Goal: Task Accomplishment & Management: Contribute content

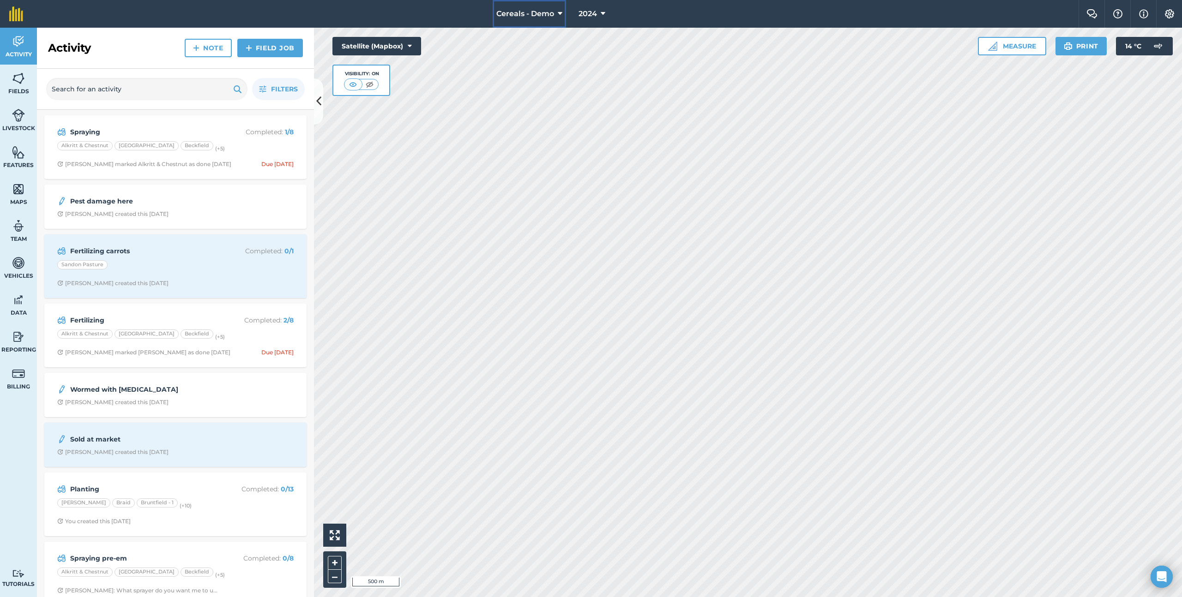
click at [504, 12] on span "Cereals - Demo" at bounding box center [525, 13] width 58 height 11
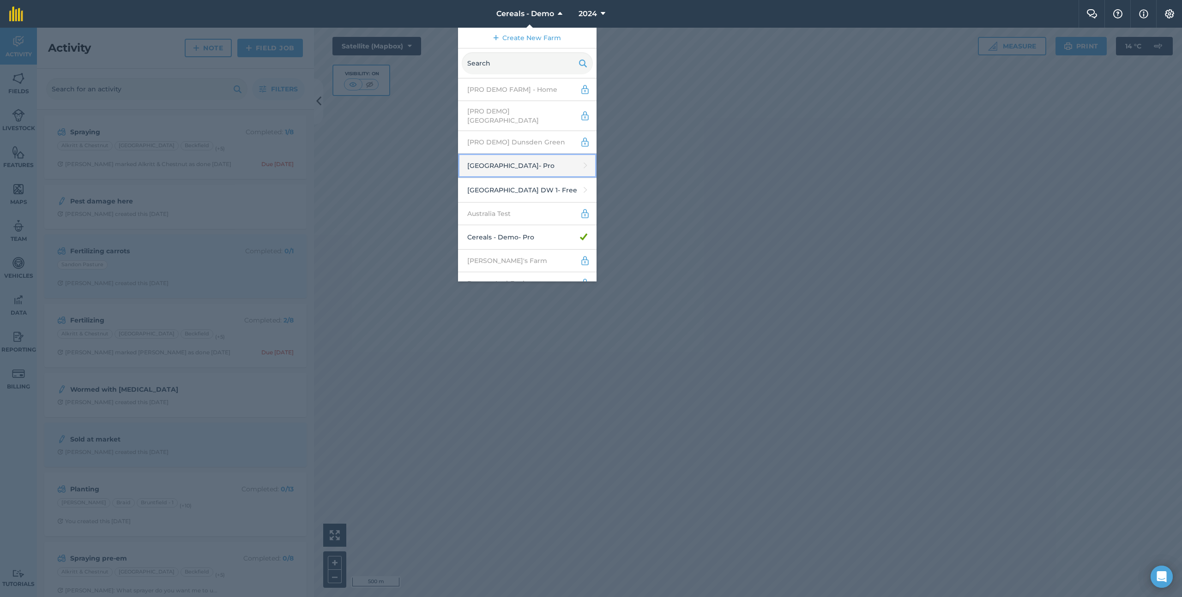
click at [535, 154] on link "Abbey Farm - Pro" at bounding box center [527, 166] width 138 height 24
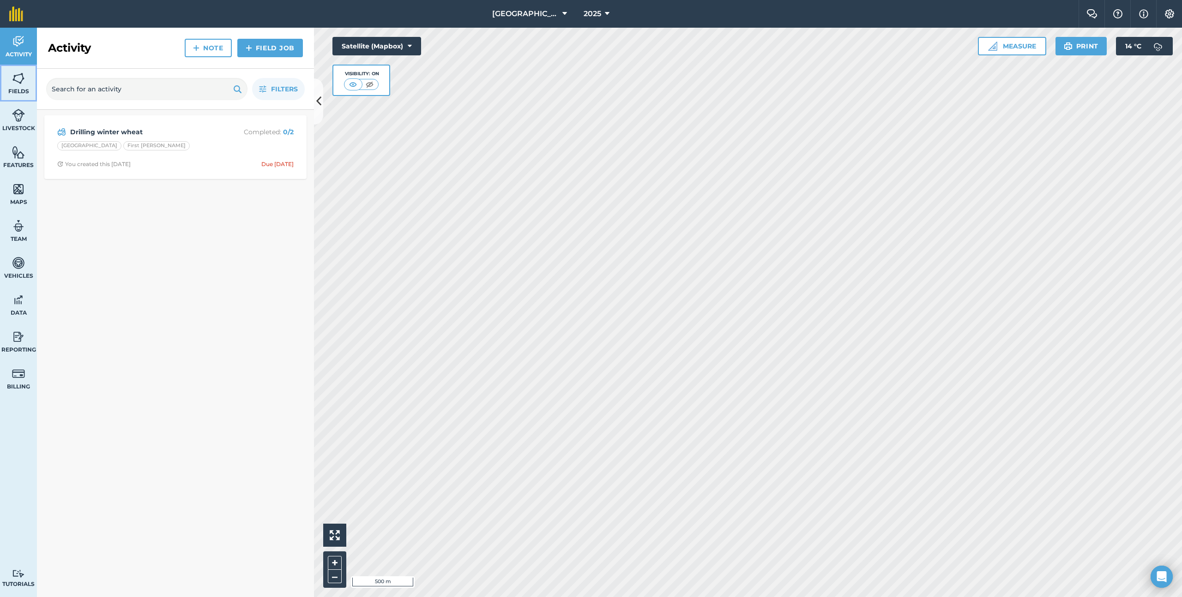
click at [23, 99] on link "Fields" at bounding box center [18, 83] width 37 height 37
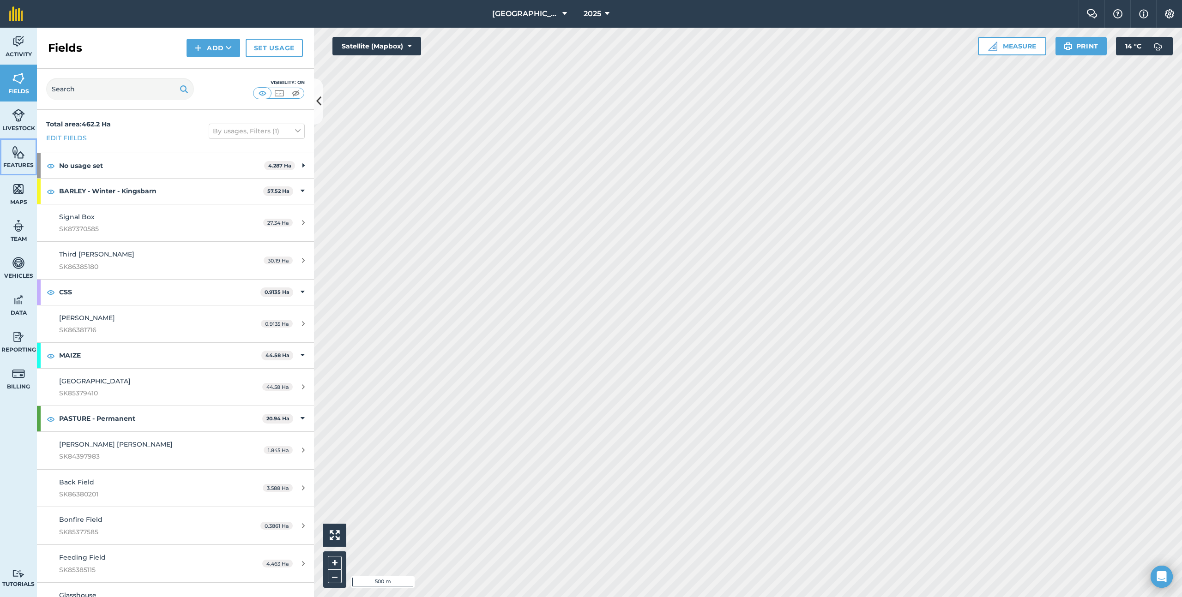
click at [17, 145] on img at bounding box center [18, 152] width 13 height 14
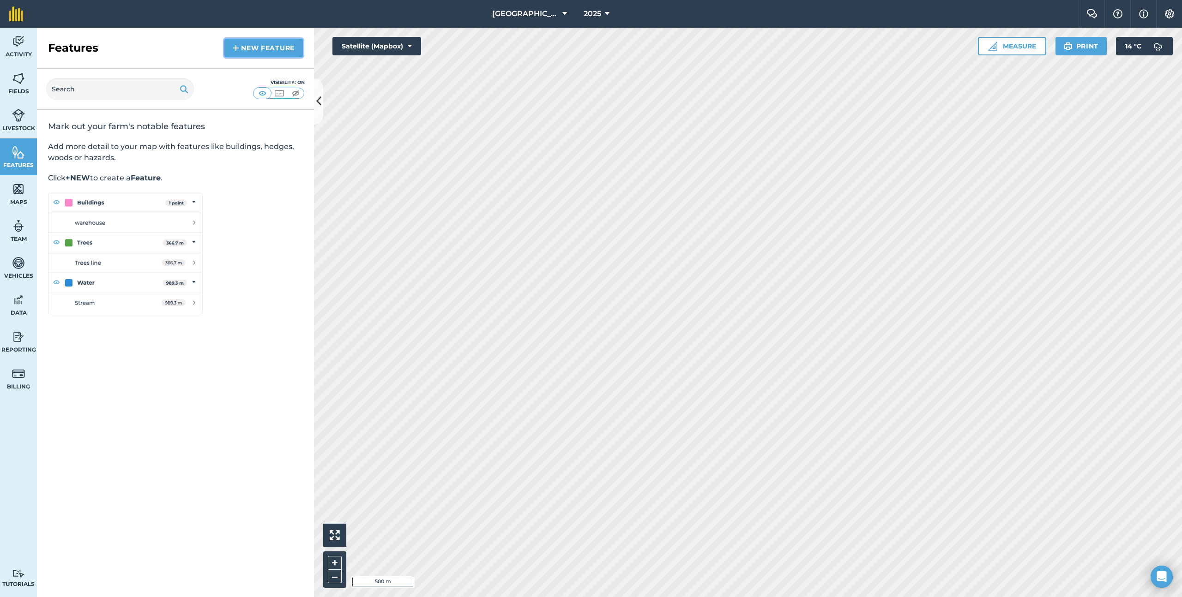
click at [268, 54] on link "New feature" at bounding box center [263, 48] width 78 height 18
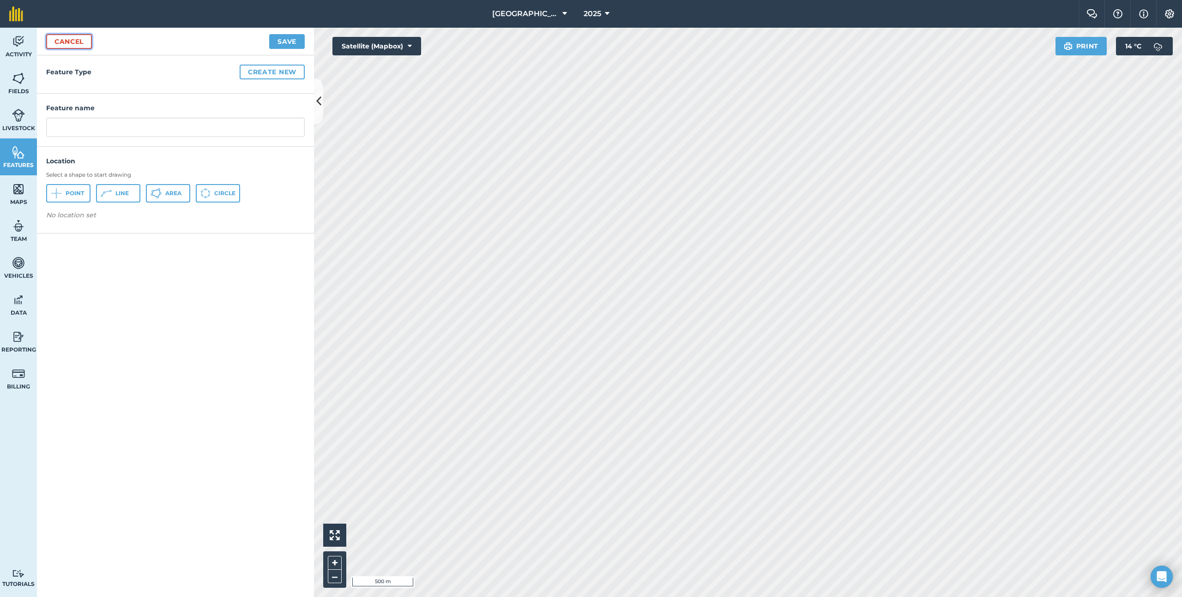
click at [73, 43] on link "Cancel" at bounding box center [69, 41] width 46 height 15
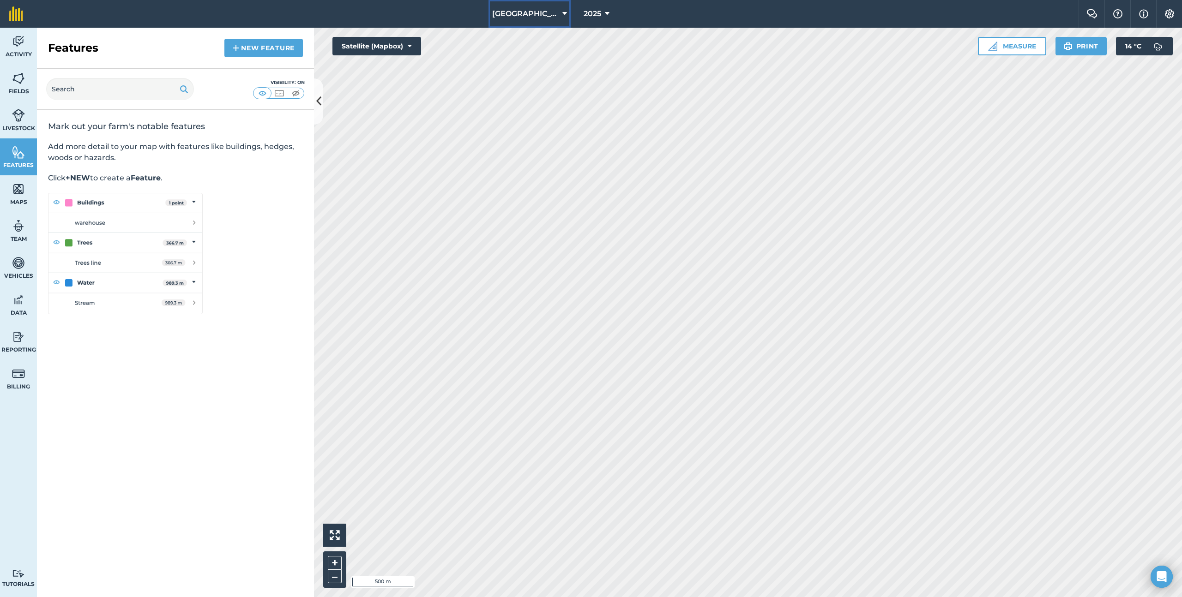
click at [513, 23] on button "Abbey Farm" at bounding box center [529, 14] width 82 height 28
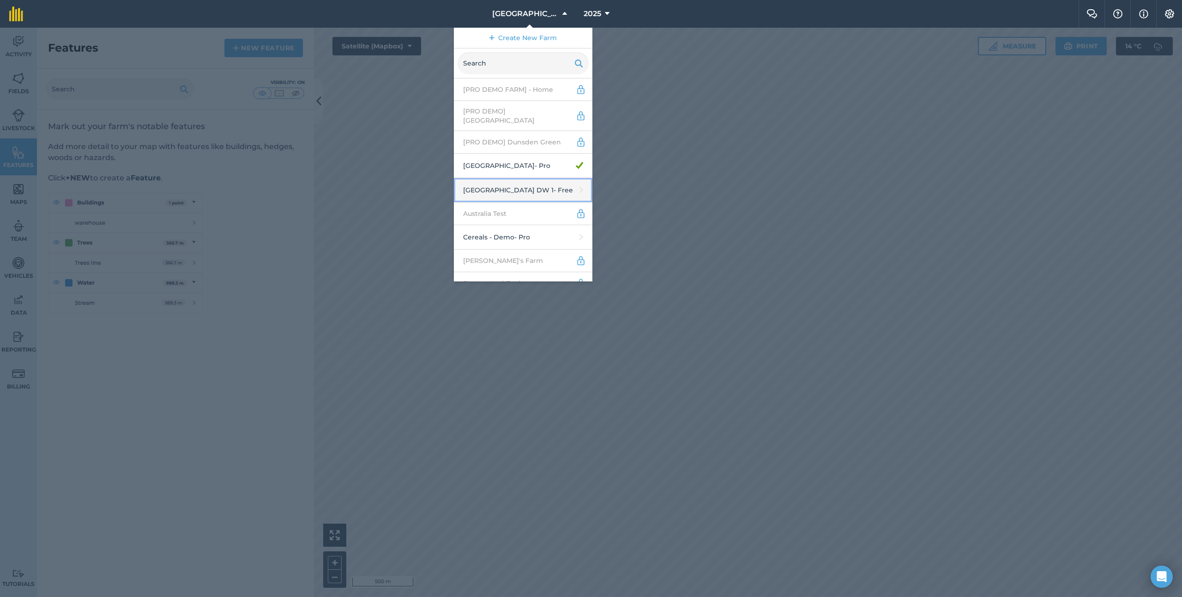
click at [521, 180] on link "Abbey Farm DW 1 - Free" at bounding box center [523, 190] width 138 height 24
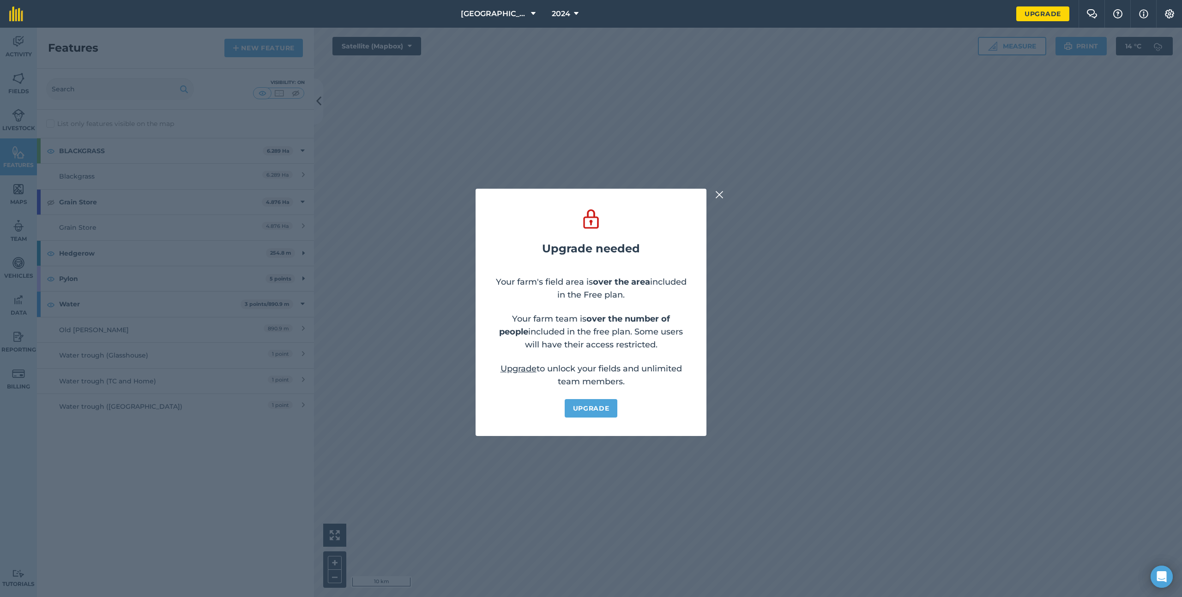
click at [720, 195] on img at bounding box center [719, 194] width 8 height 11
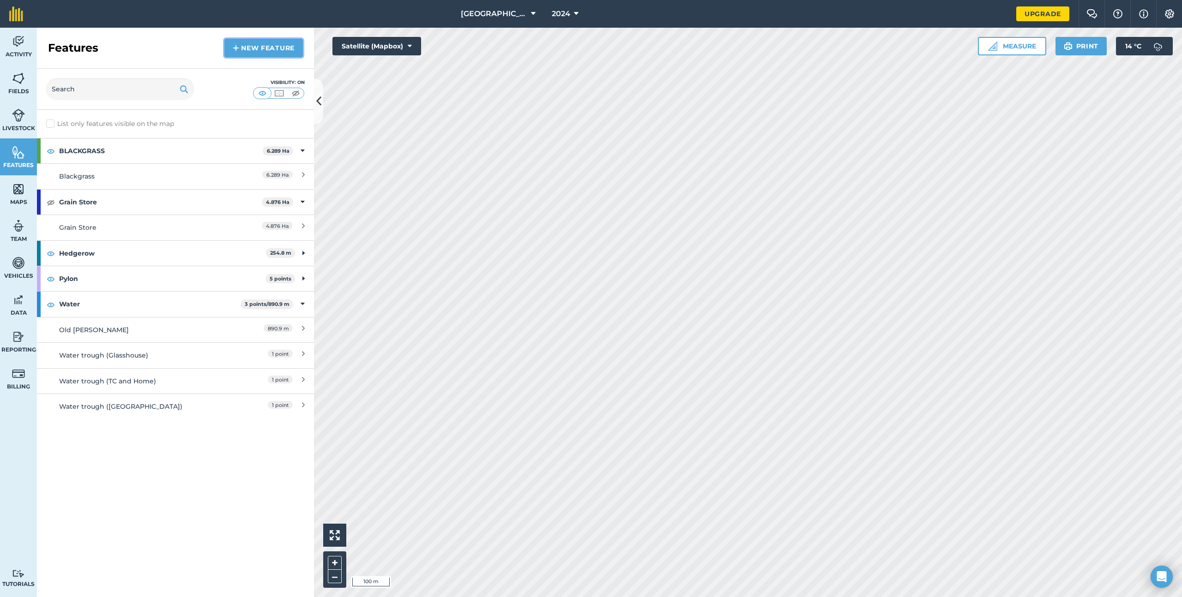
click at [268, 46] on link "New feature" at bounding box center [263, 48] width 78 height 18
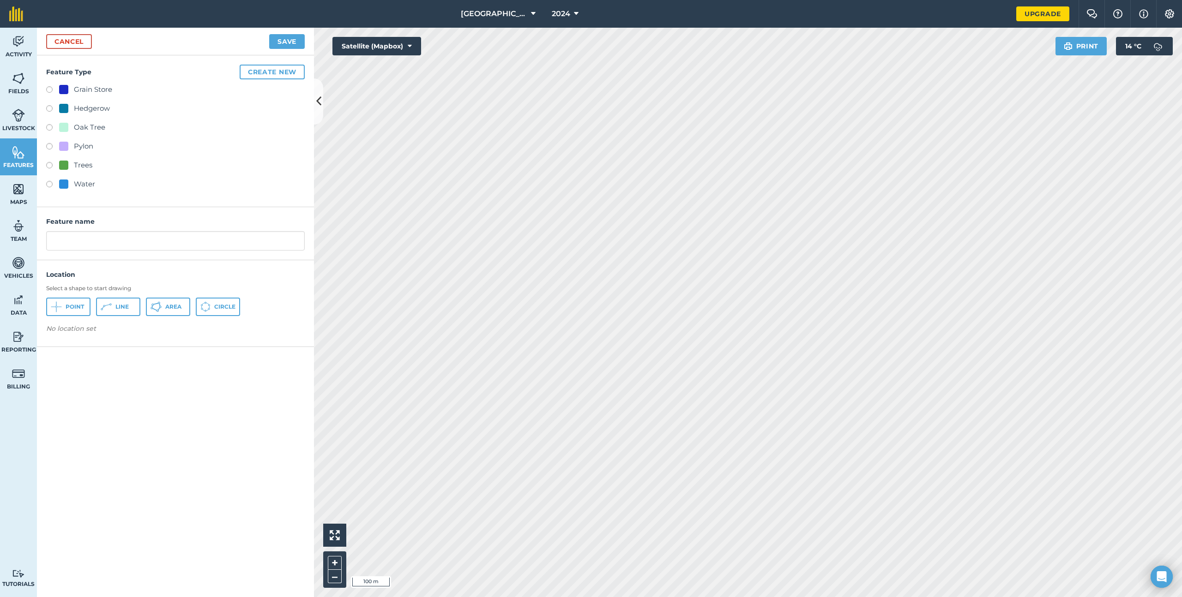
click at [84, 85] on div "Grain Store" at bounding box center [93, 89] width 38 height 11
radio input "true"
type input "Grain Store 2"
click at [62, 305] on button "Point" at bounding box center [68, 307] width 44 height 18
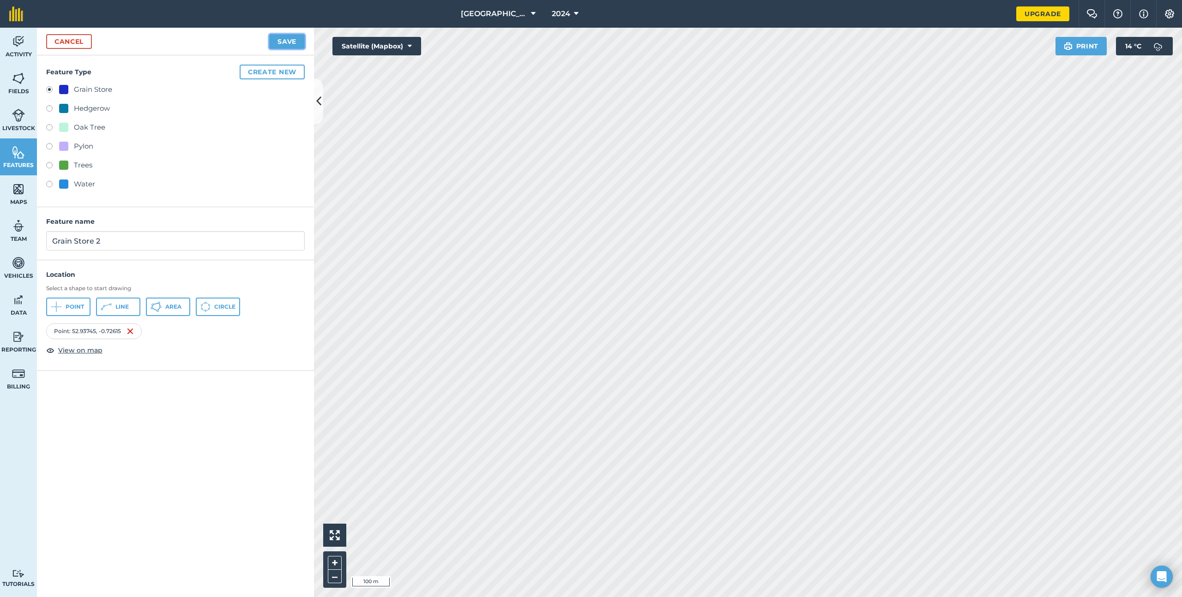
click at [300, 41] on button "Save" at bounding box center [287, 41] width 36 height 15
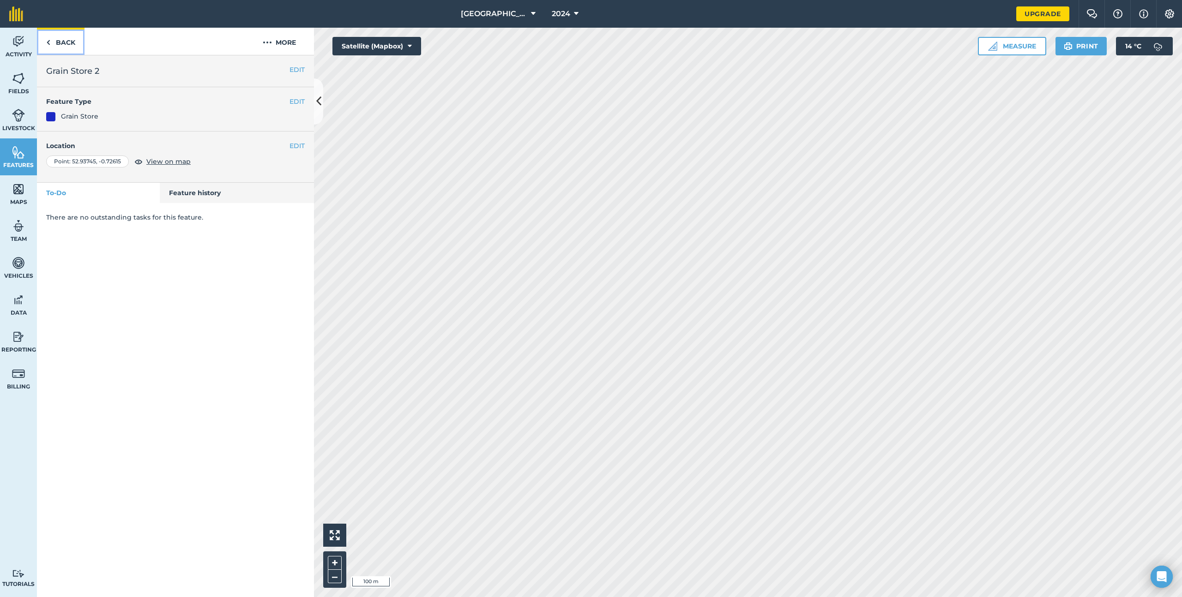
click at [66, 40] on link "Back" at bounding box center [61, 41] width 48 height 27
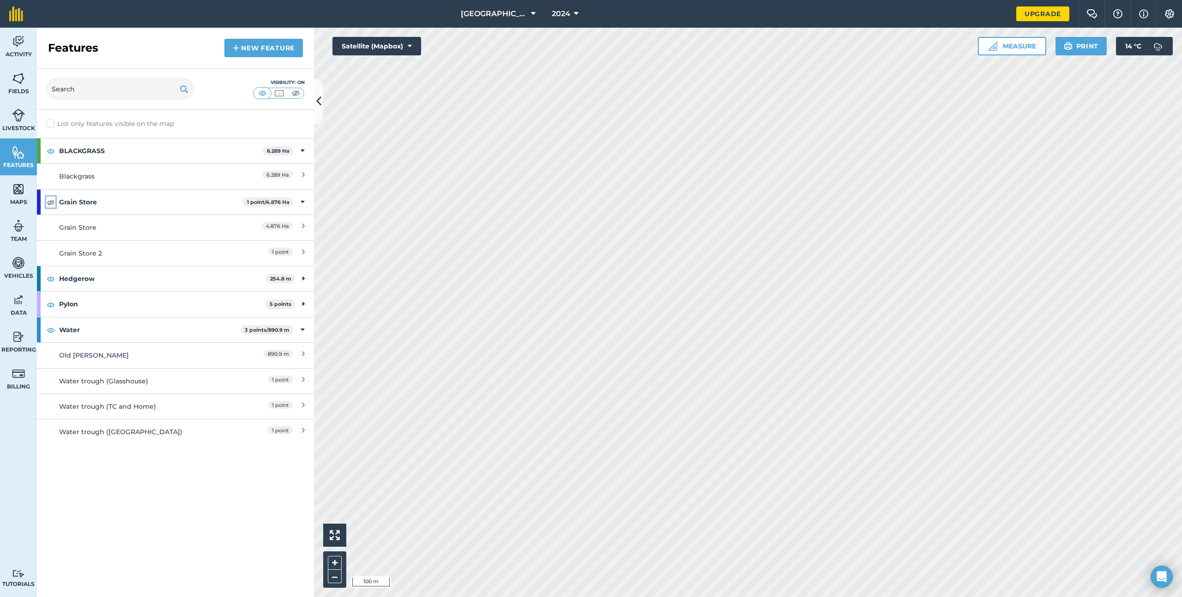
click at [54, 203] on img at bounding box center [51, 202] width 8 height 11
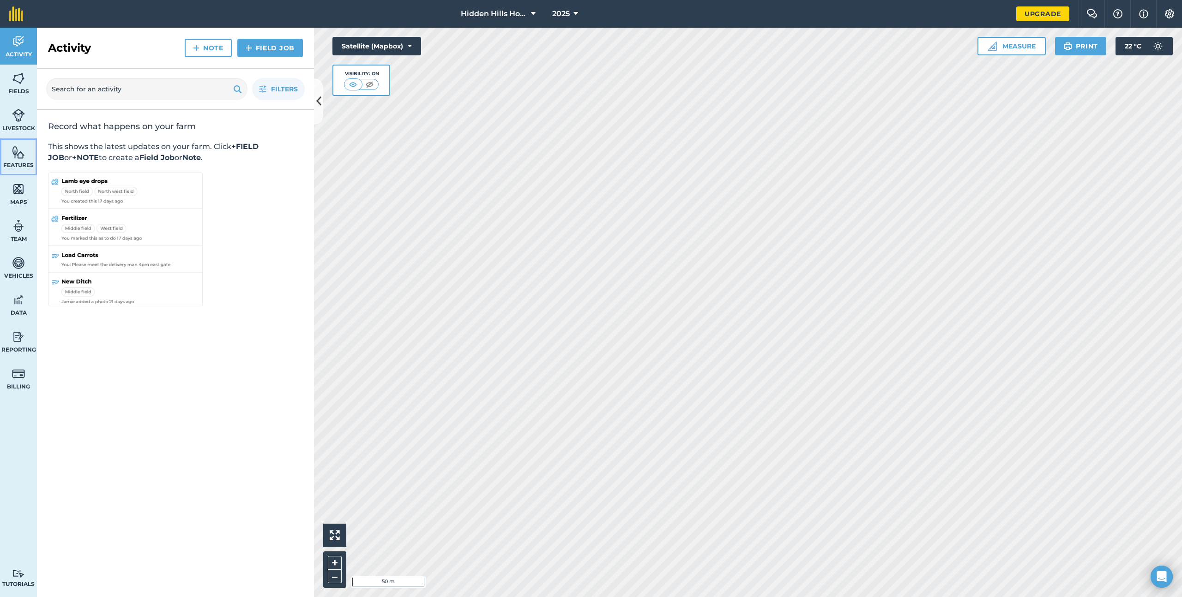
click at [22, 139] on link "Features" at bounding box center [18, 156] width 37 height 37
